Goal: Information Seeking & Learning: Find specific fact

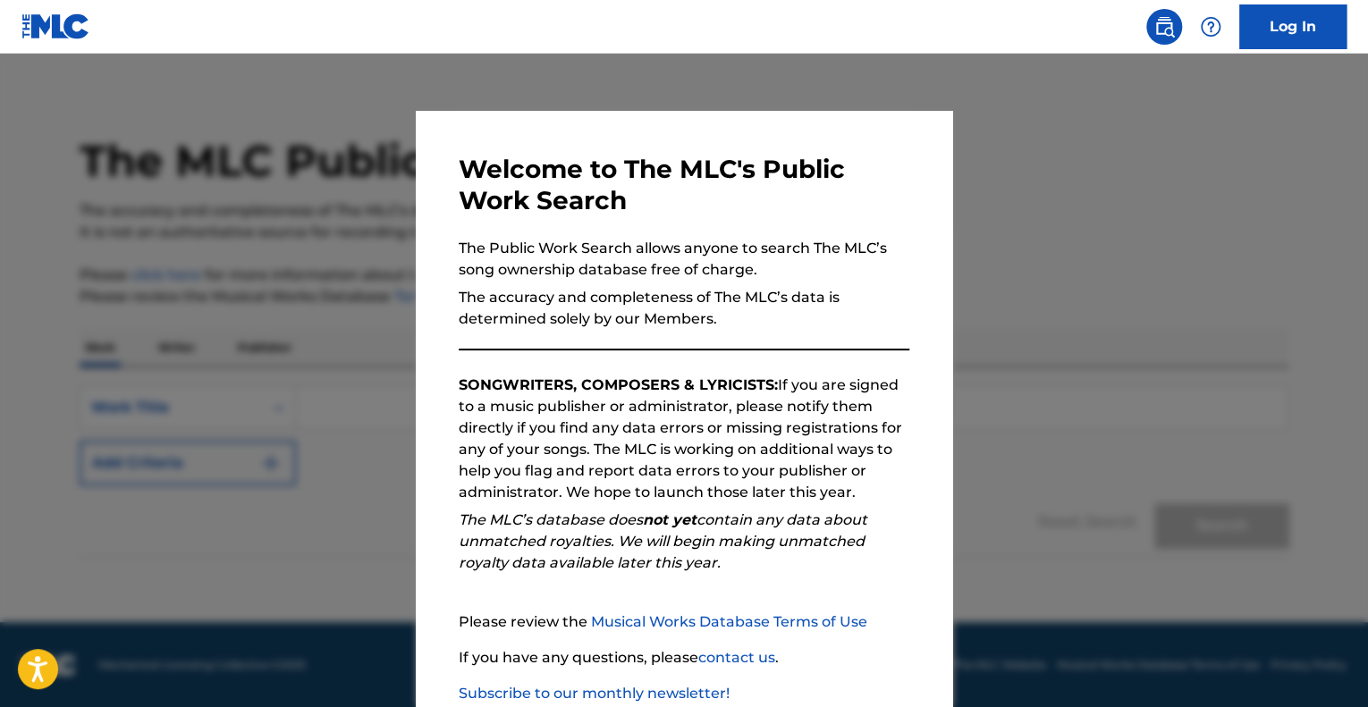
scroll to position [111, 0]
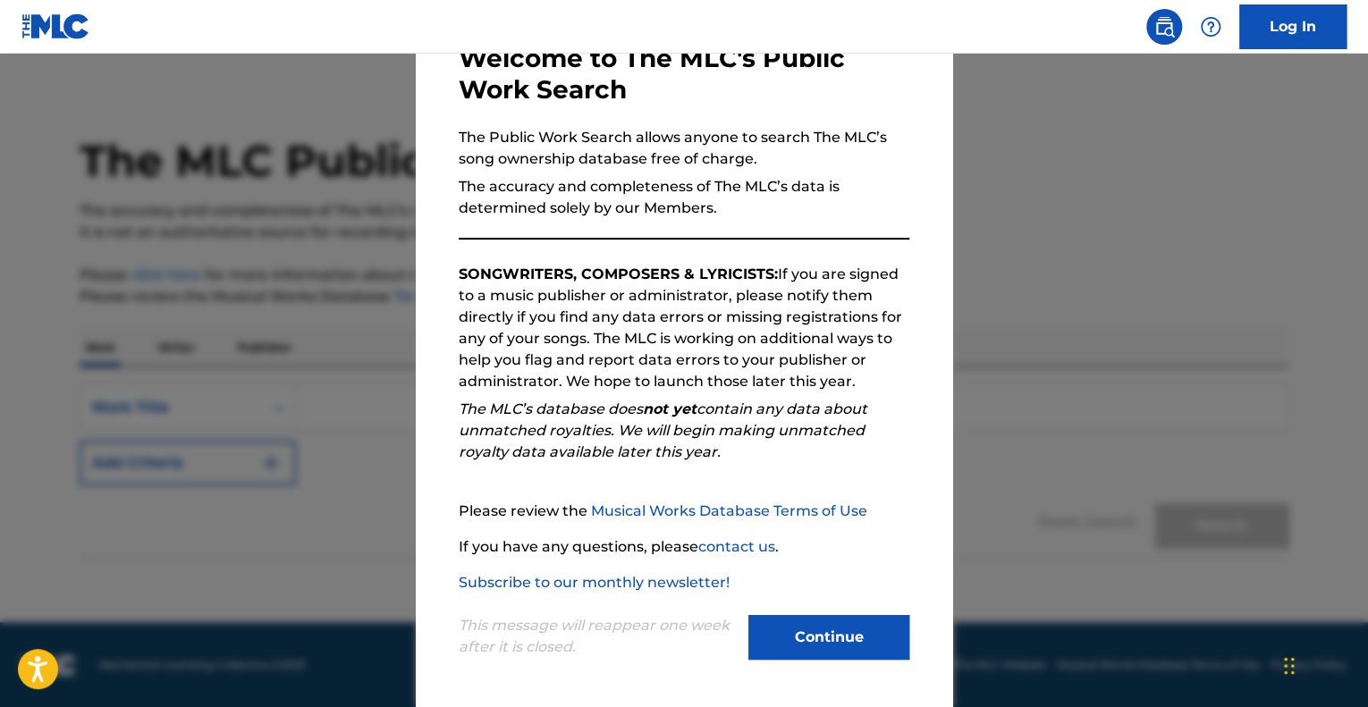
click at [849, 632] on button "Continue" at bounding box center [829, 637] width 161 height 45
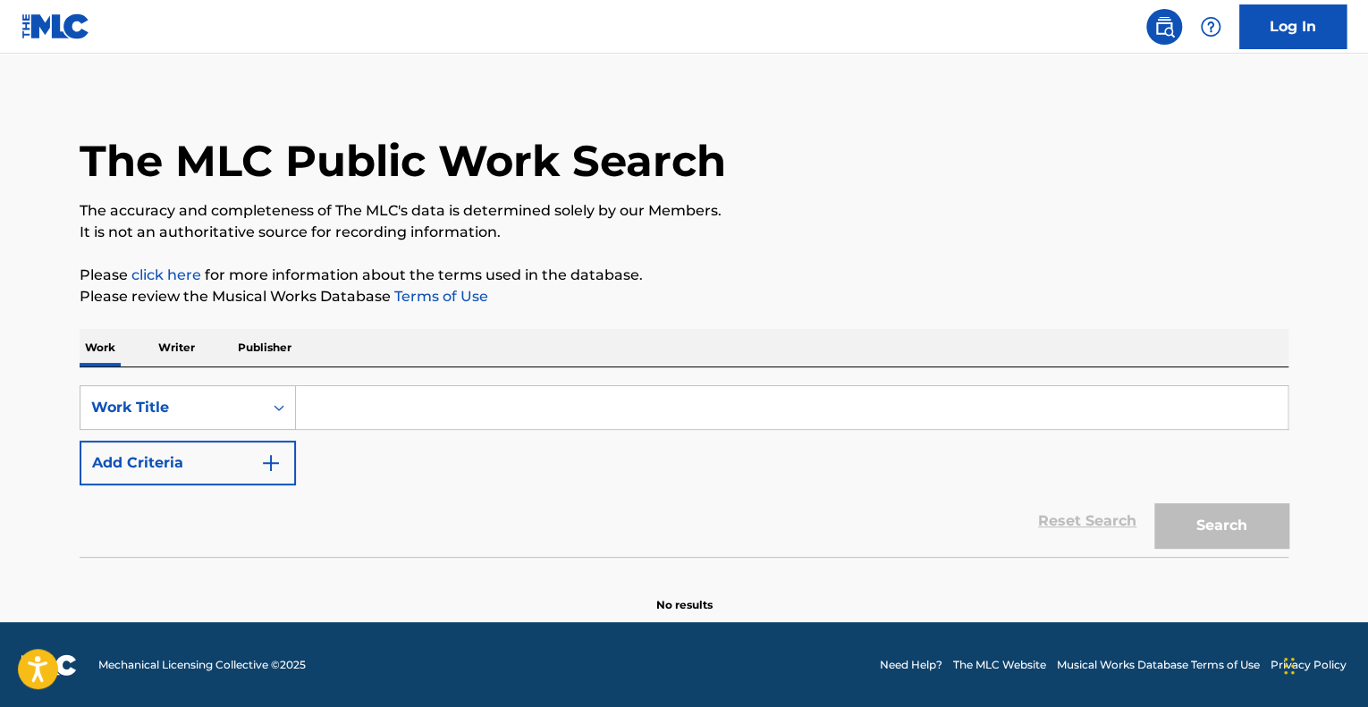
click at [346, 405] on input "Search Form" at bounding box center [792, 407] width 992 height 43
paste input "Looking for Clues - [PERSON_NAME]"
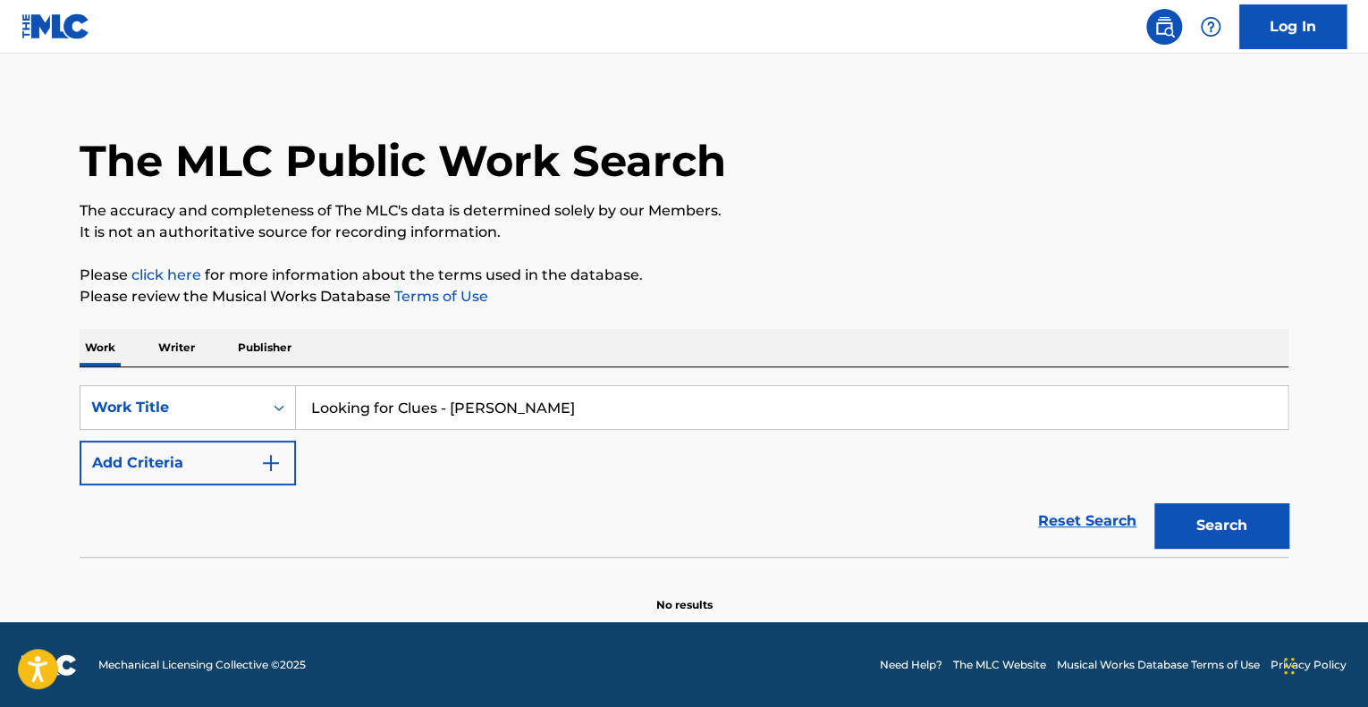
type input "Looking for Clues - [PERSON_NAME]"
click at [1162, 520] on button "Search" at bounding box center [1222, 525] width 134 height 45
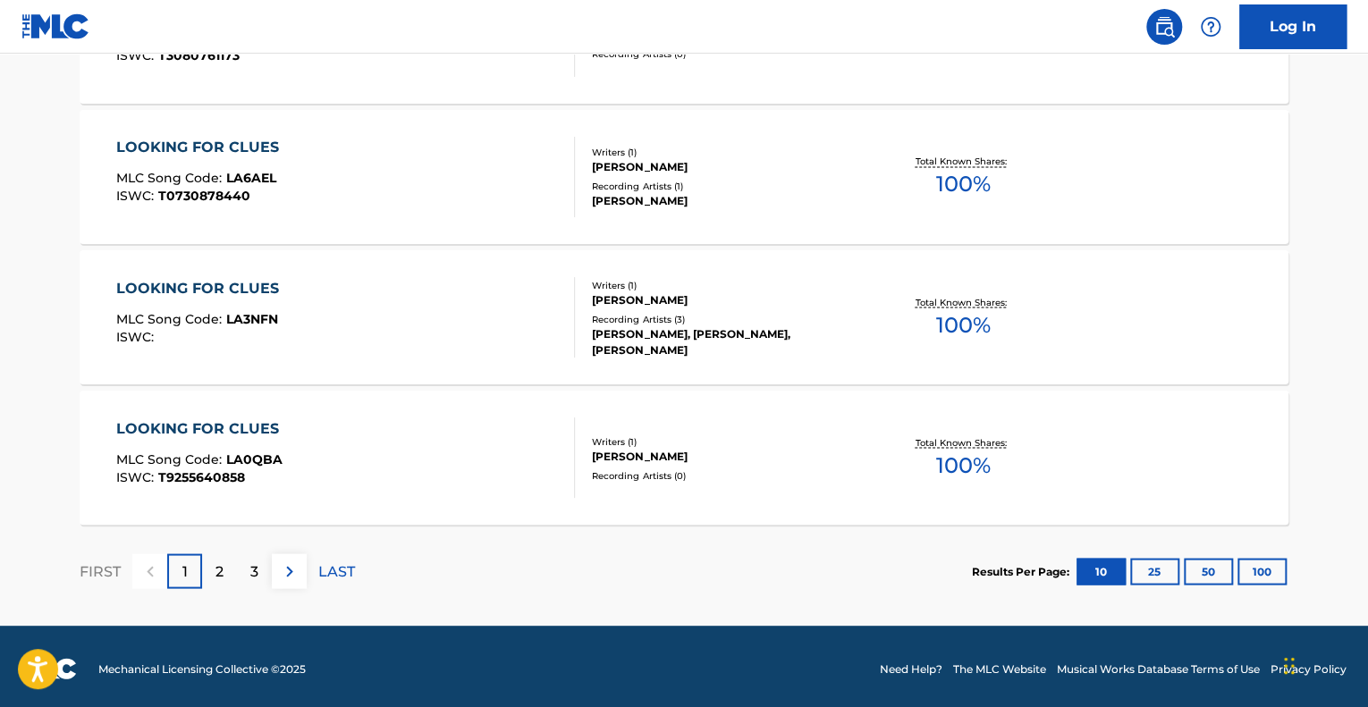
scroll to position [1481, 0]
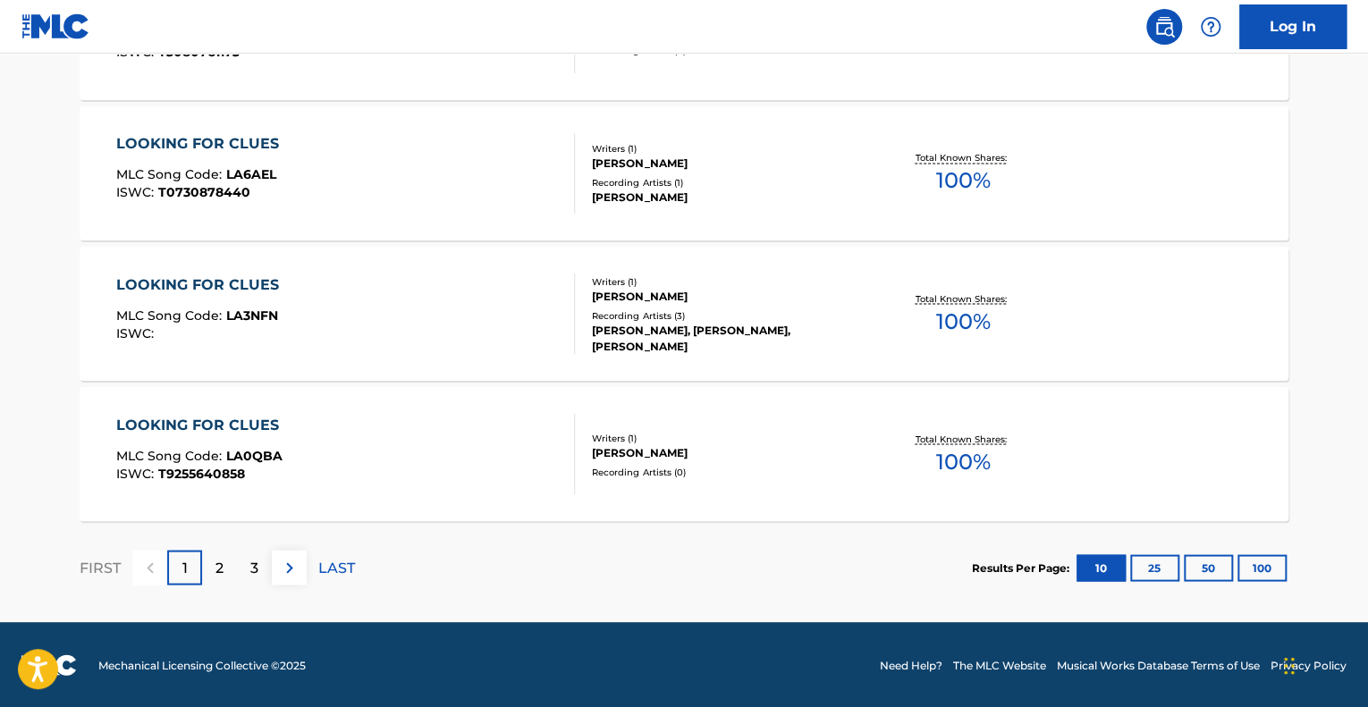
click at [217, 571] on p "2" at bounding box center [220, 567] width 8 height 21
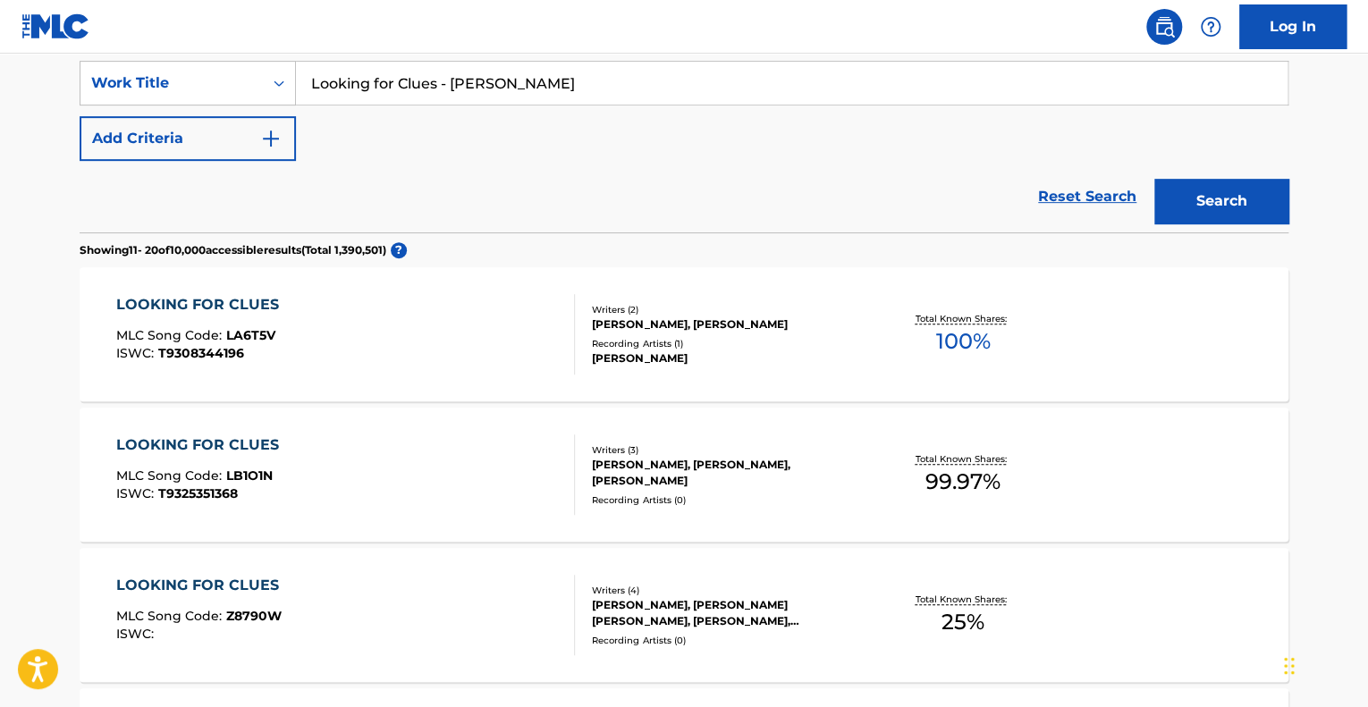
scroll to position [318, 0]
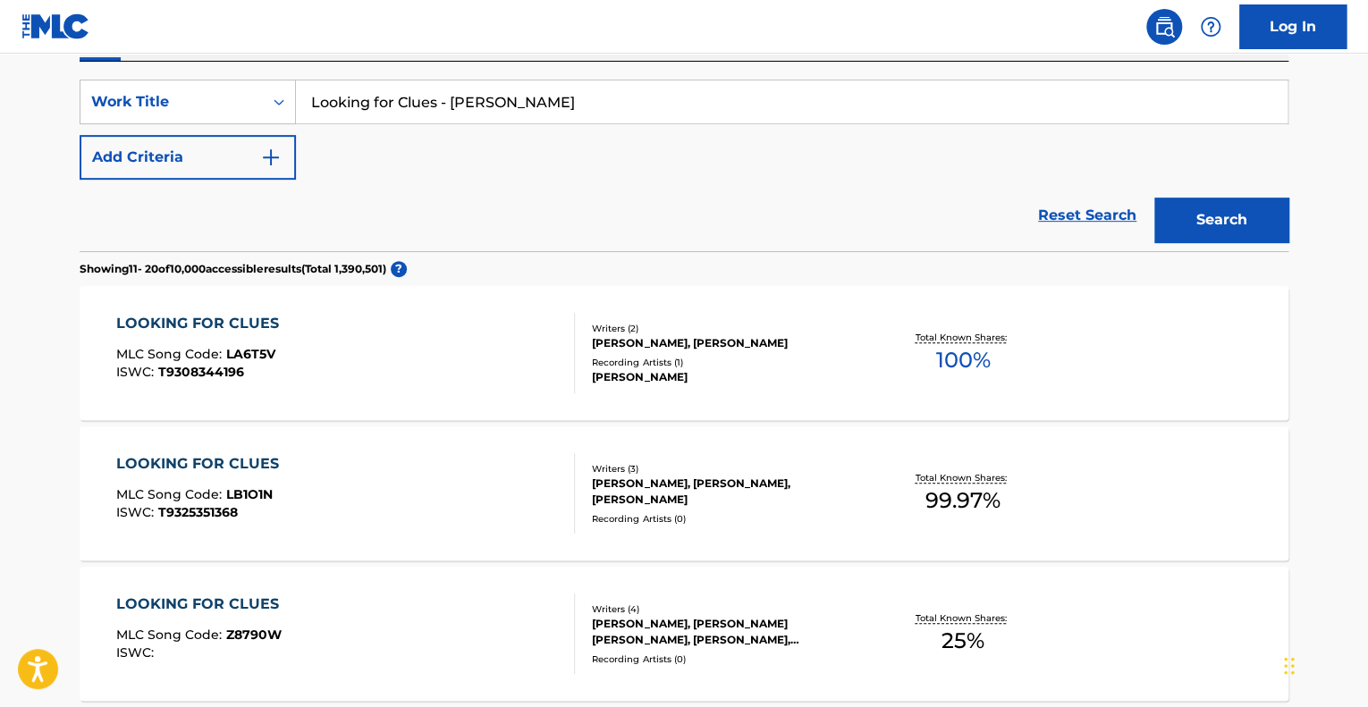
click at [282, 144] on button "Add Criteria" at bounding box center [188, 157] width 216 height 45
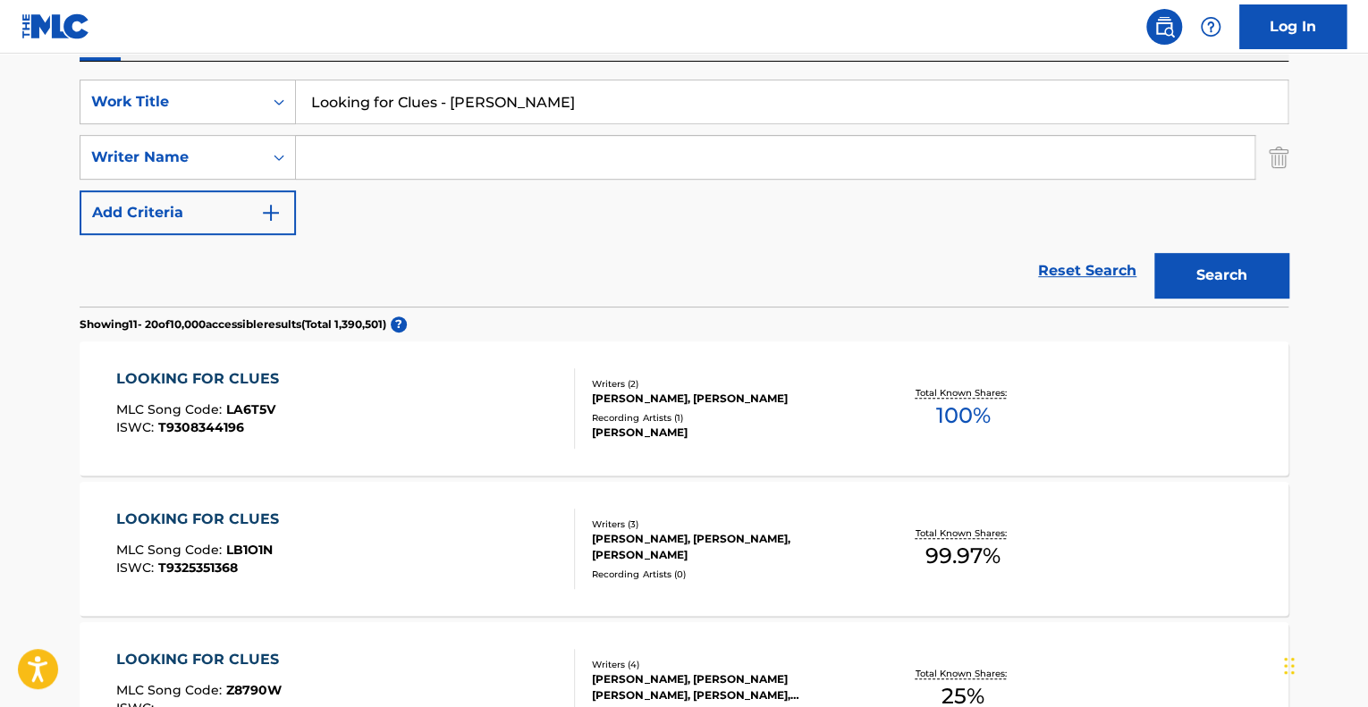
click at [353, 159] on input "Search Form" at bounding box center [775, 157] width 959 height 43
paste input "[PERSON_NAME]"
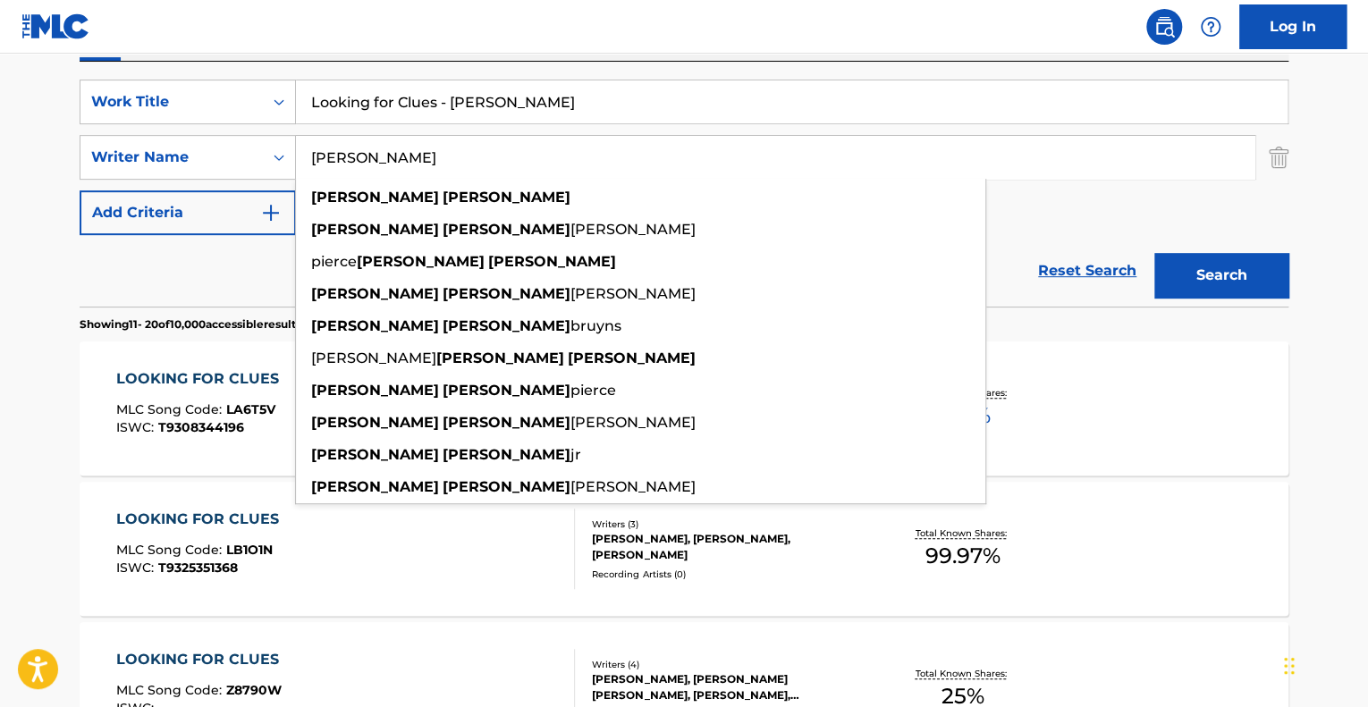
type input "[PERSON_NAME]"
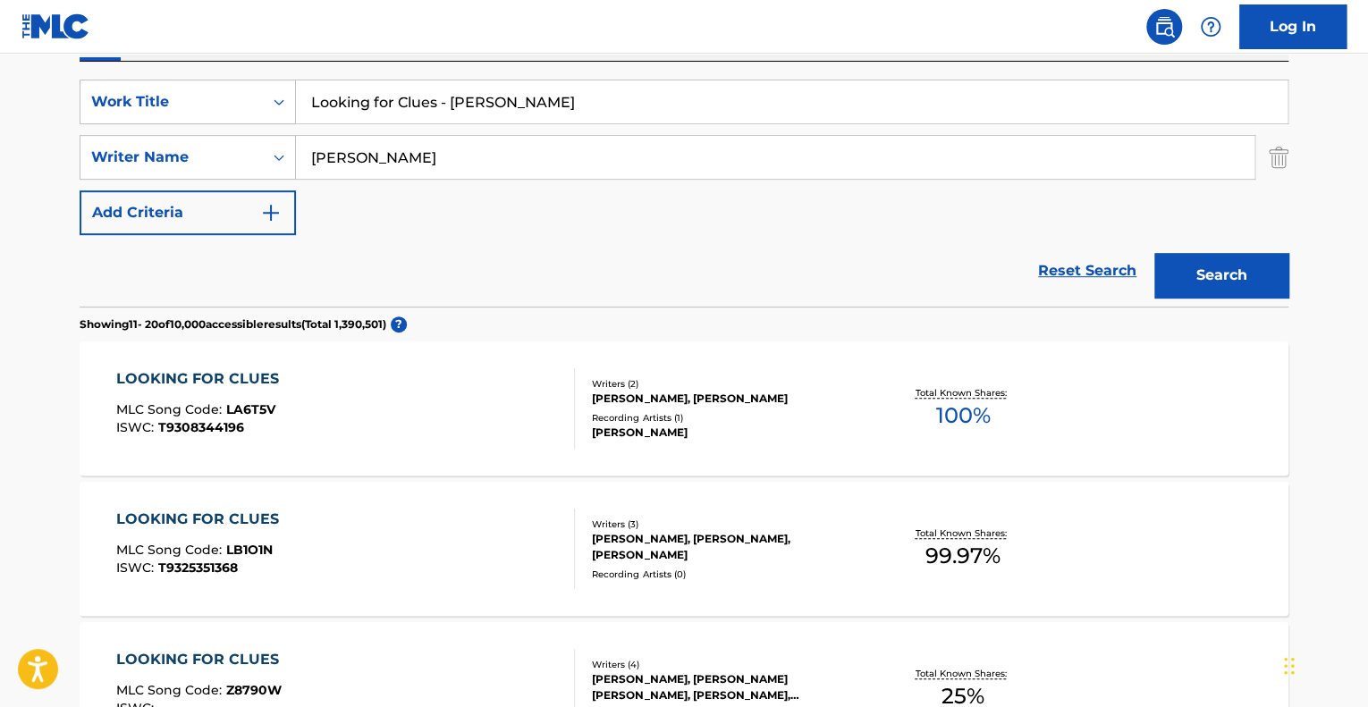
drag, startPoint x: 442, startPoint y: 101, endPoint x: 663, endPoint y: 96, distance: 221.0
click at [663, 96] on input "Looking for Clues - [PERSON_NAME]" at bounding box center [792, 101] width 992 height 43
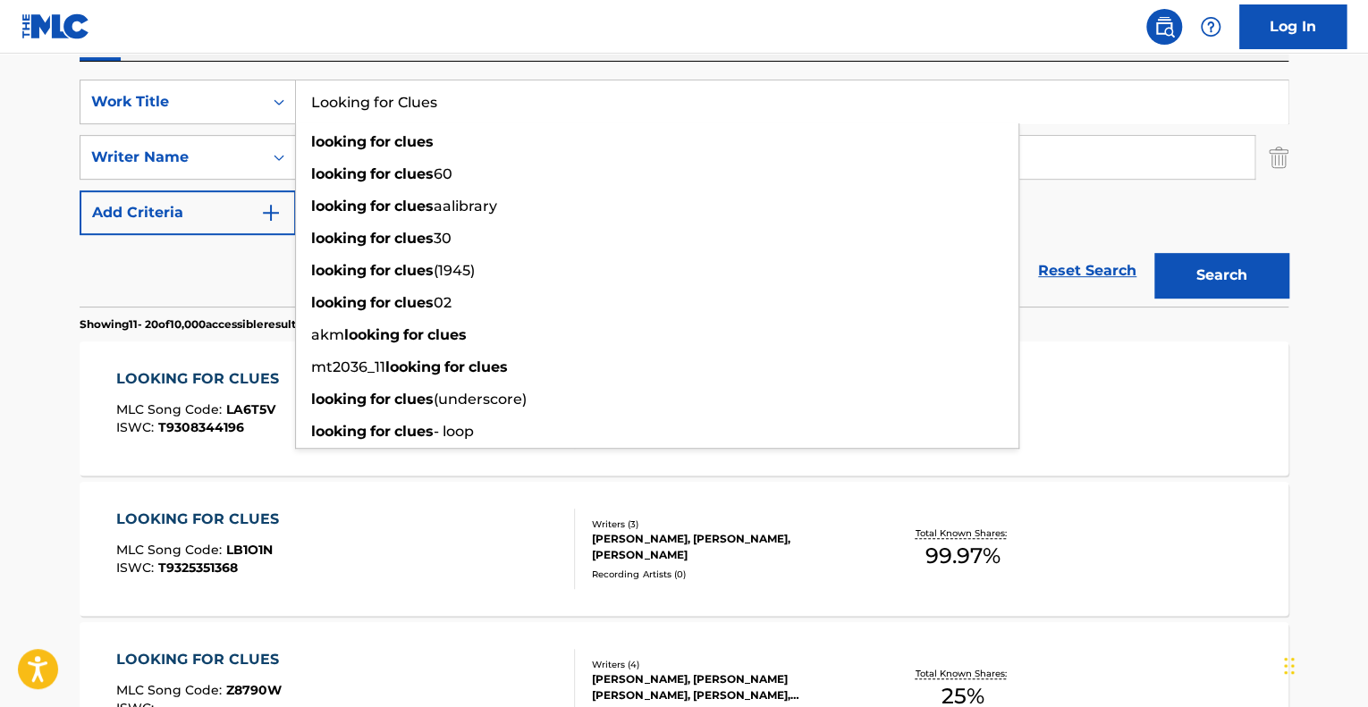
type input "Looking for Clues"
click at [1208, 281] on button "Search" at bounding box center [1222, 275] width 134 height 45
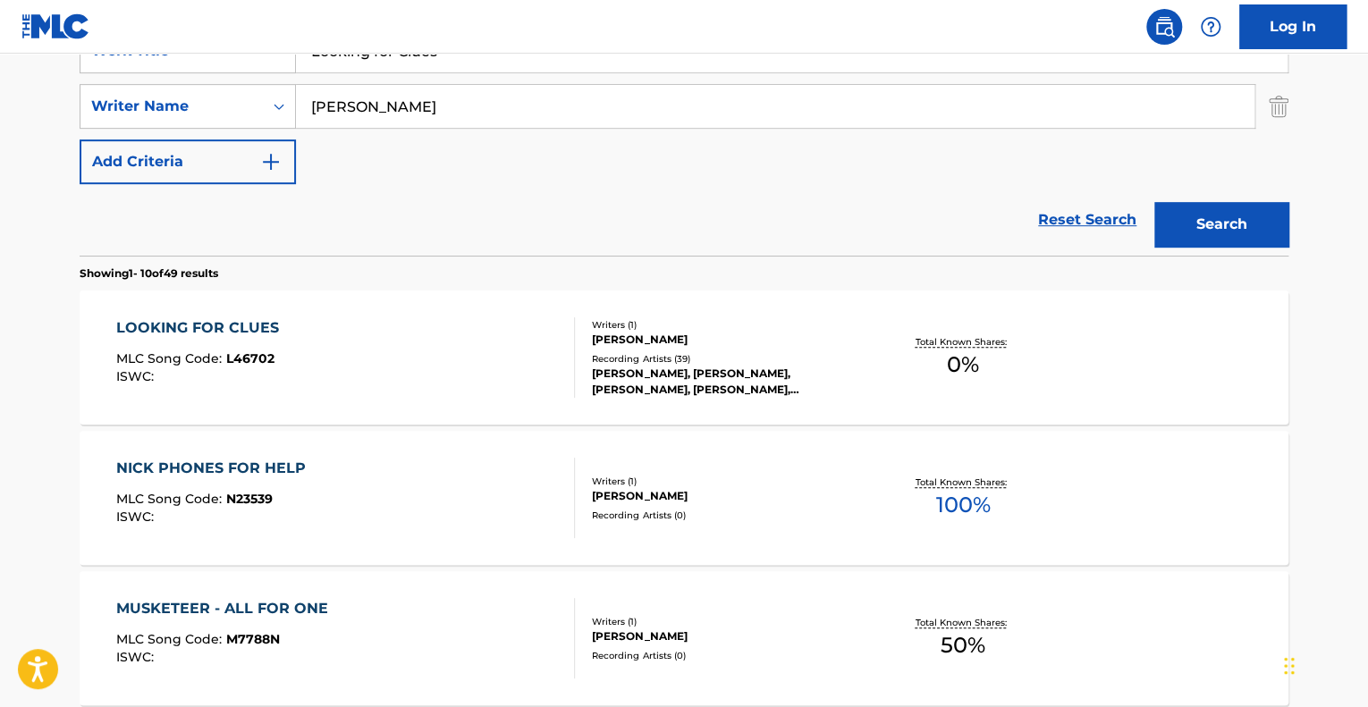
scroll to position [408, 0]
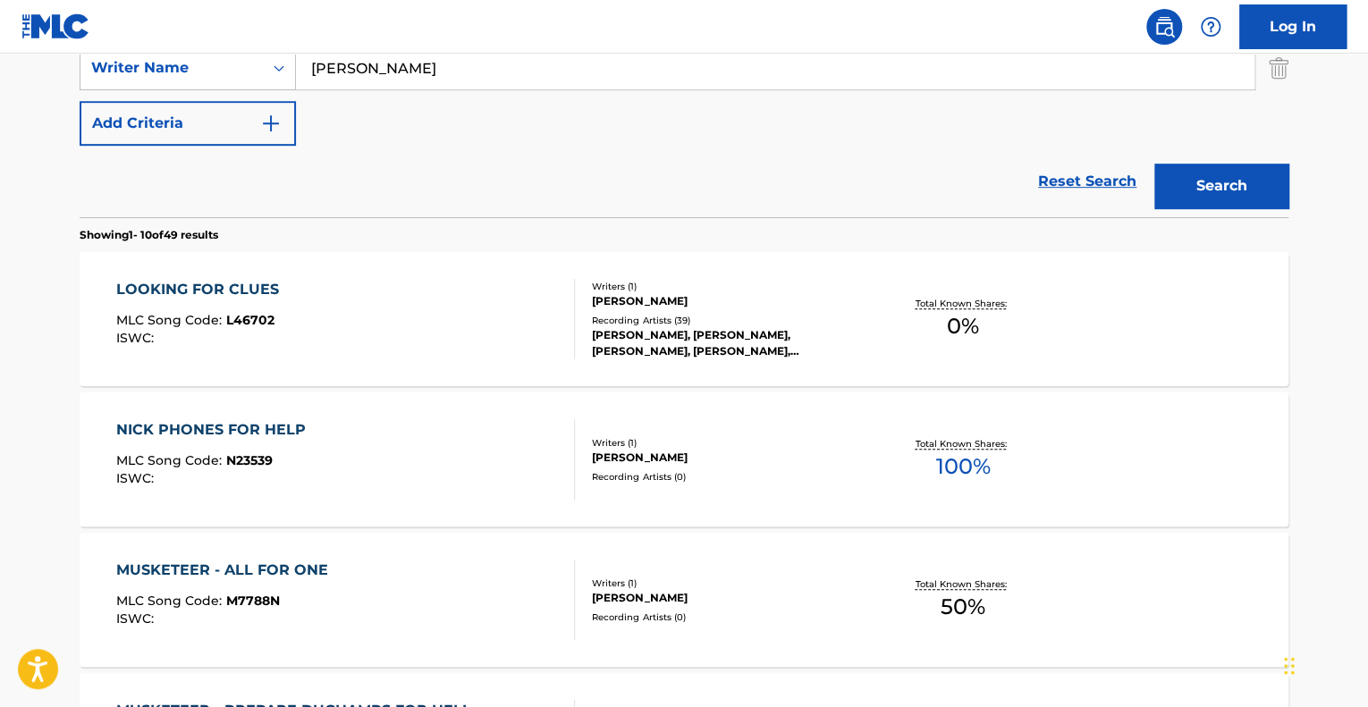
click at [362, 296] on div "LOOKING FOR CLUES MLC Song Code : L46702 ISWC :" at bounding box center [346, 319] width 460 height 80
